Goal: Task Accomplishment & Management: Manage account settings

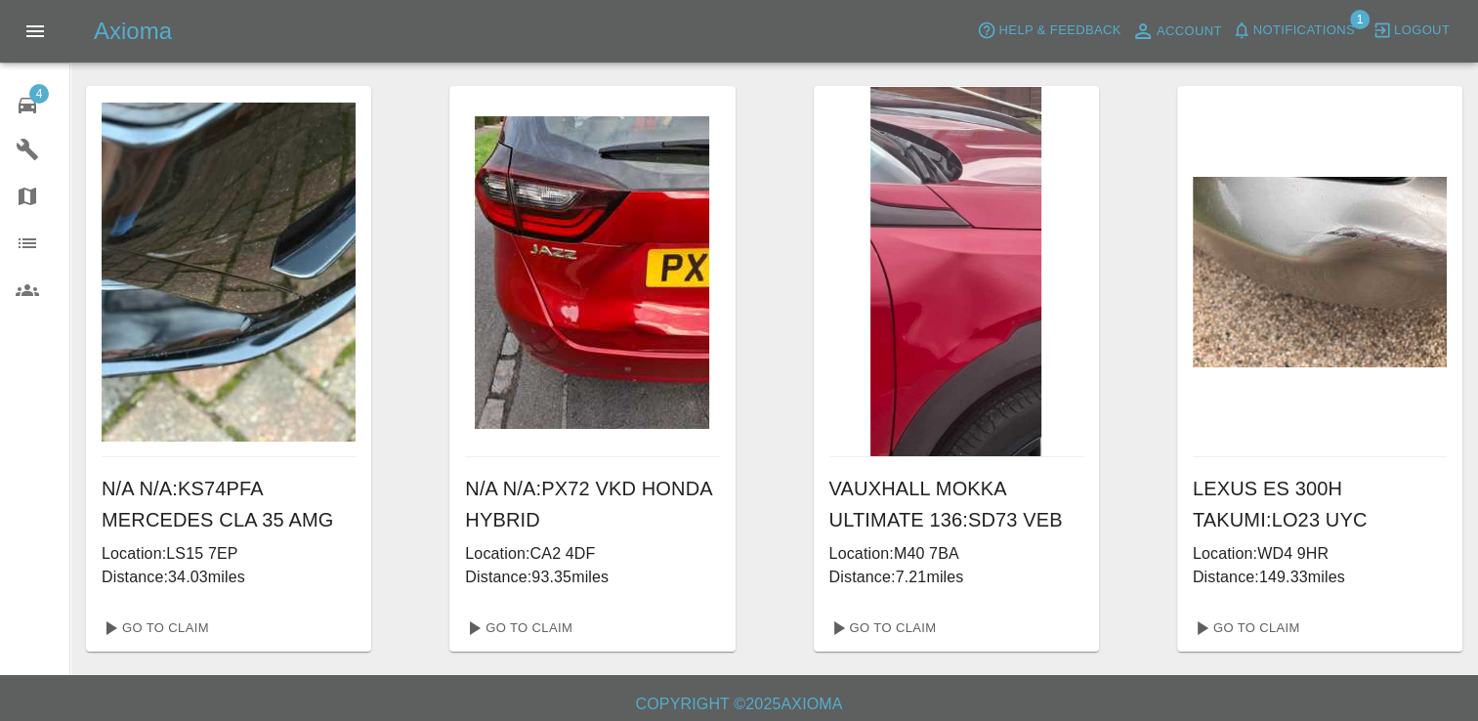
click at [42, 96] on span "4" at bounding box center [39, 94] width 20 height 20
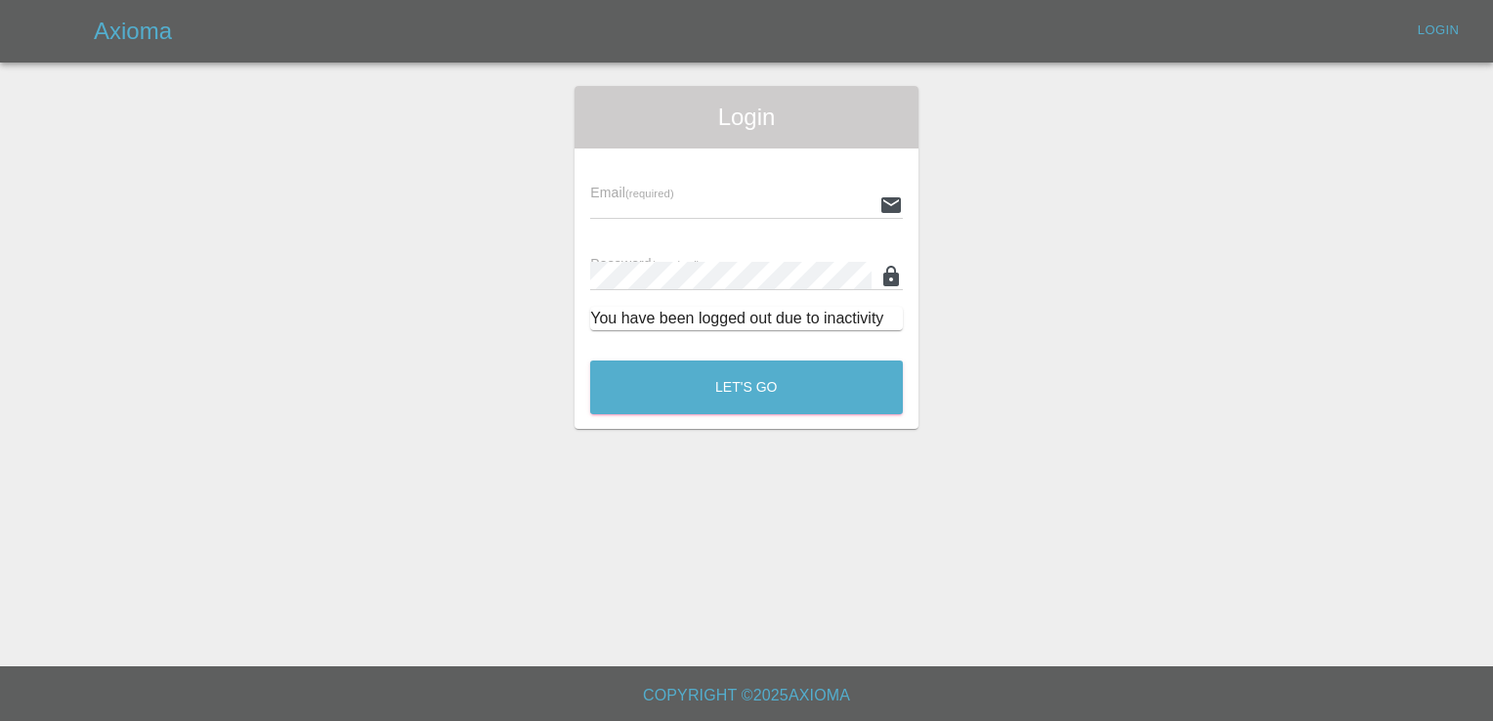
type input "[EMAIL_ADDRESS][DOMAIN_NAME]"
click at [728, 389] on button "Let's Go" at bounding box center [746, 388] width 313 height 54
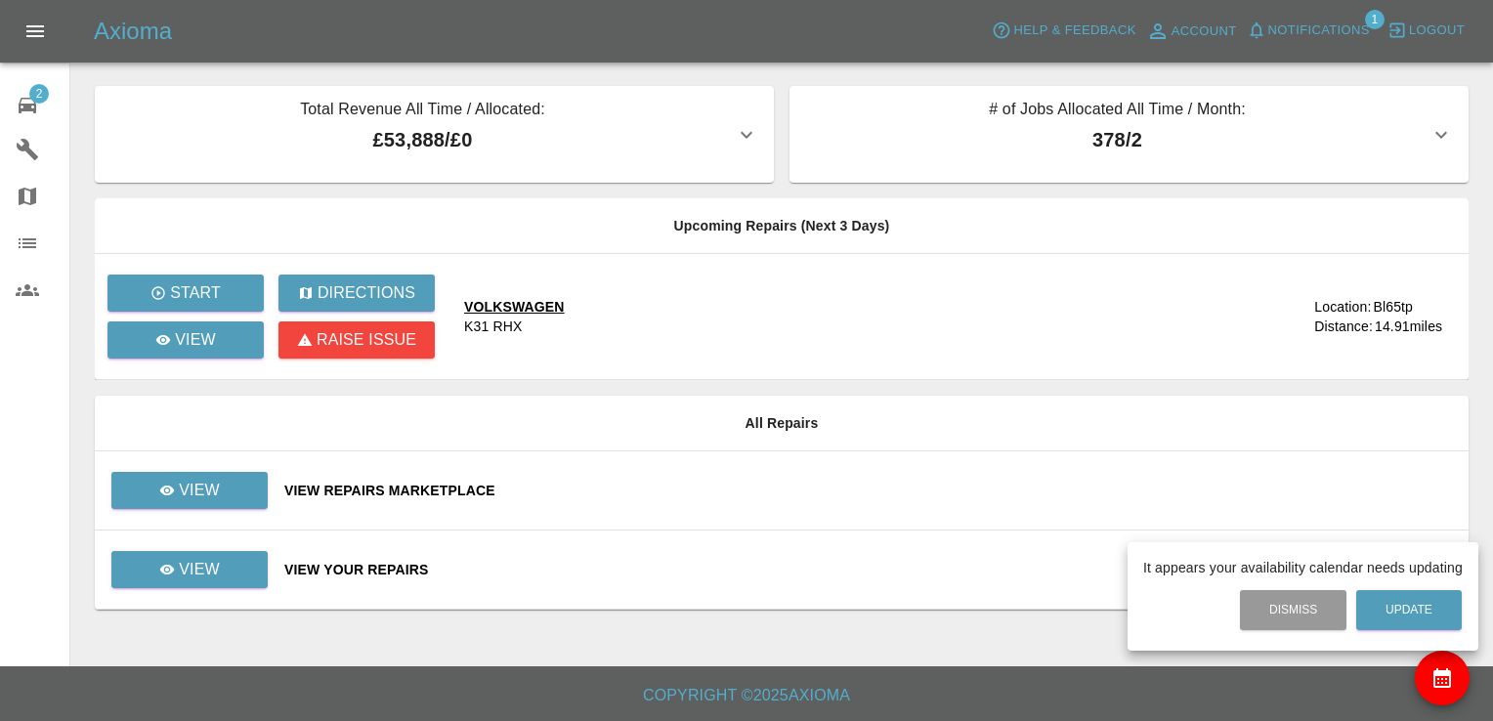
click at [226, 495] on div at bounding box center [746, 360] width 1493 height 721
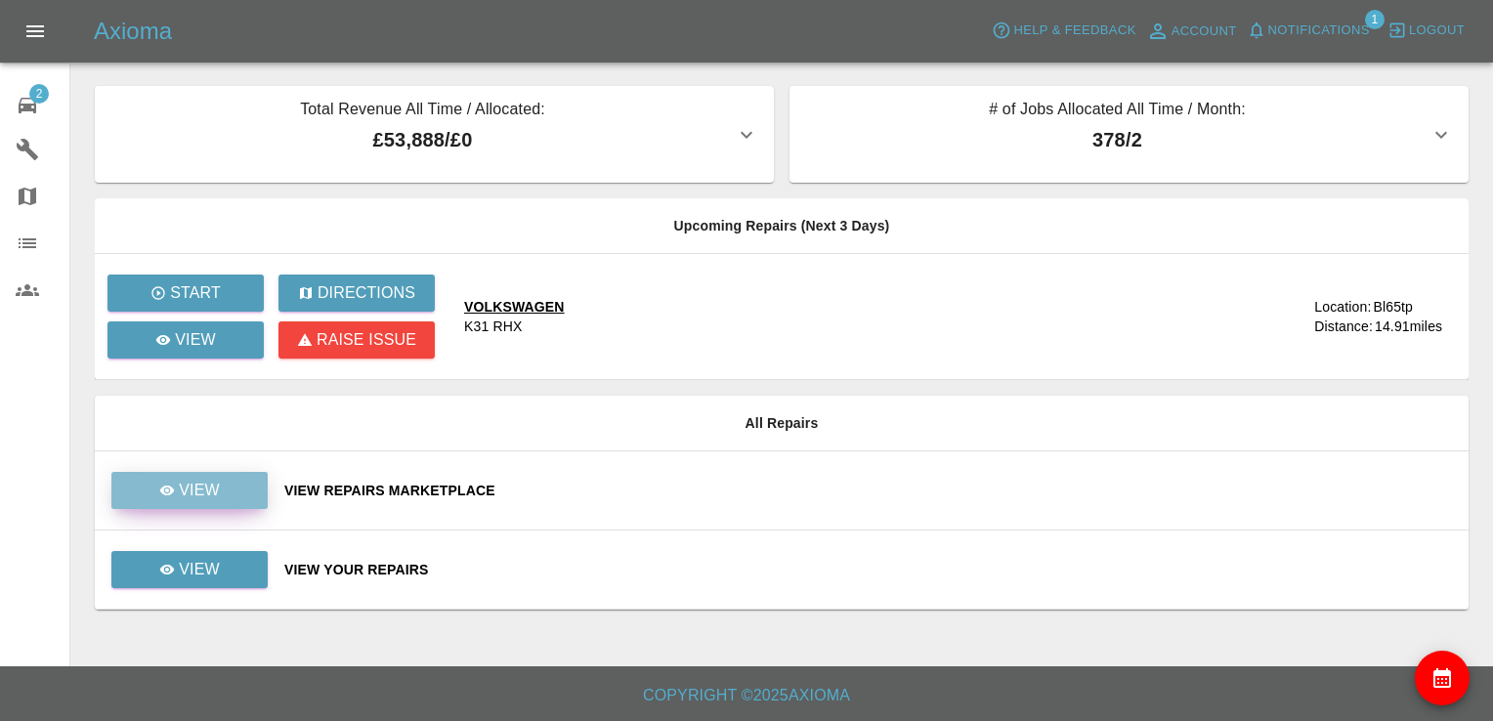
click at [195, 481] on p "View" at bounding box center [199, 490] width 41 height 23
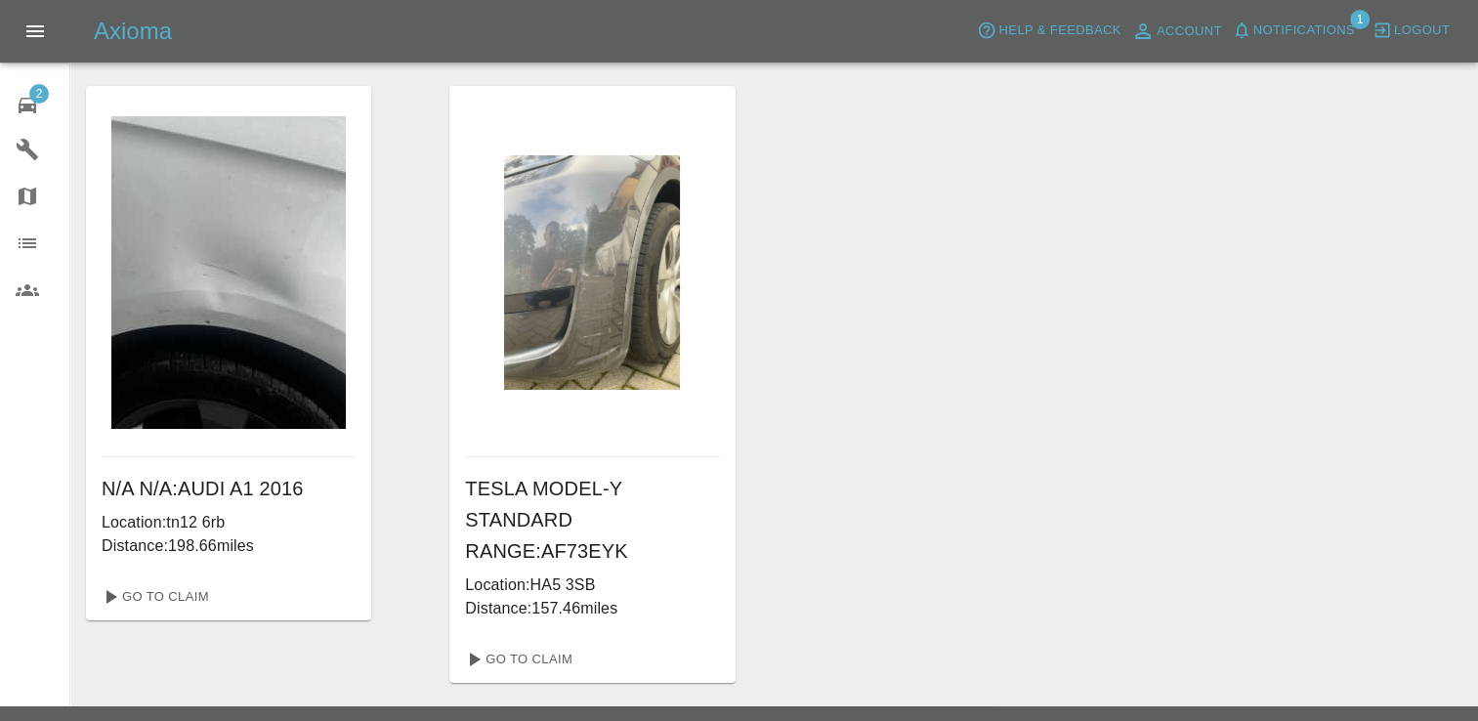
click at [40, 88] on span "2" at bounding box center [39, 94] width 20 height 20
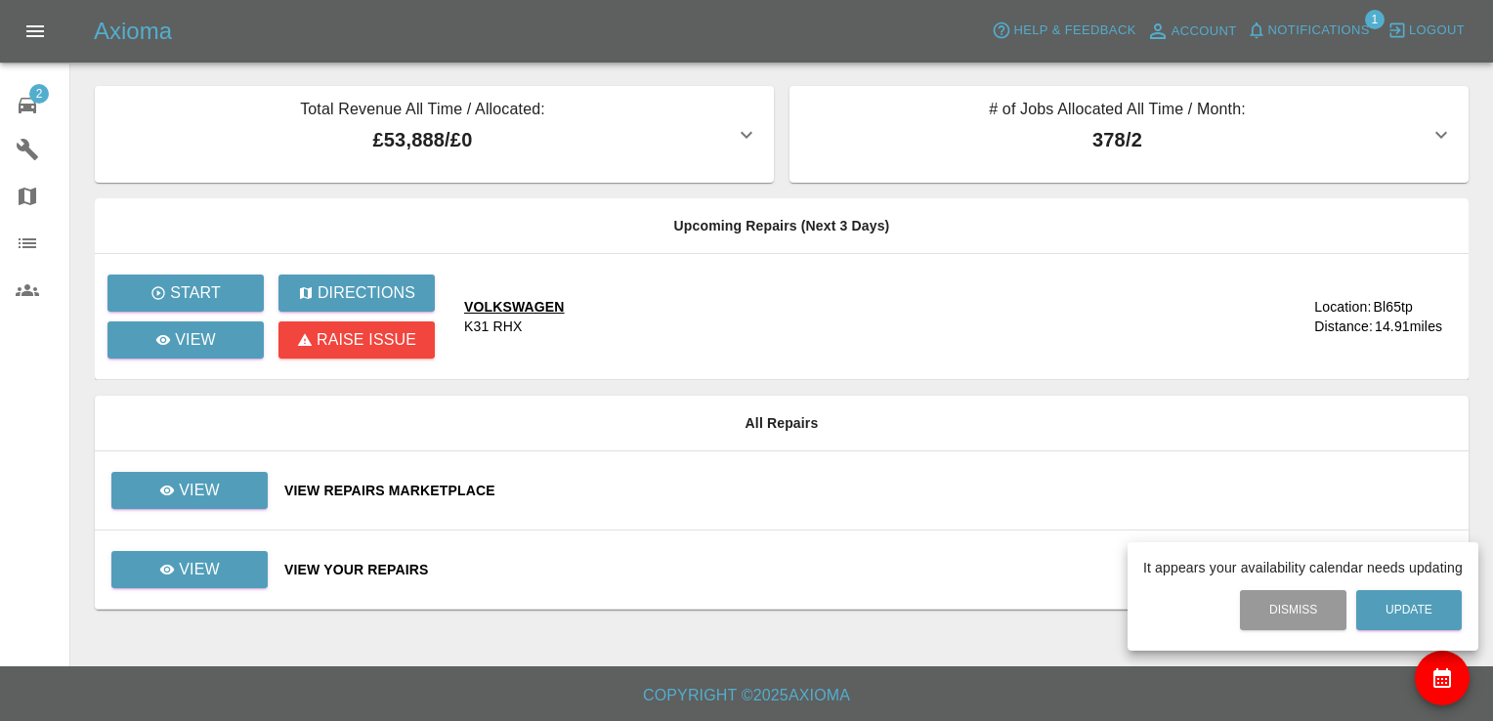
click at [190, 473] on div at bounding box center [746, 360] width 1493 height 721
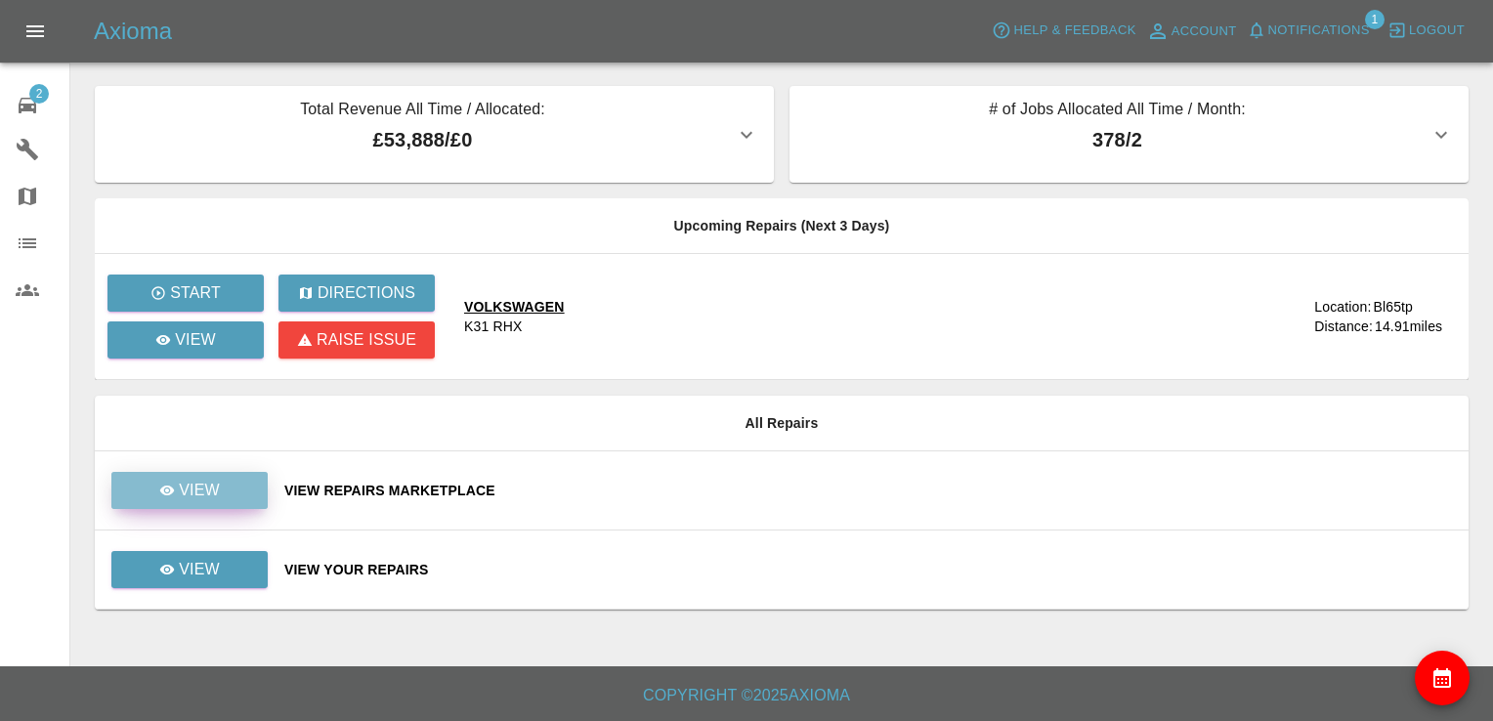
click at [192, 485] on p "View" at bounding box center [199, 490] width 41 height 23
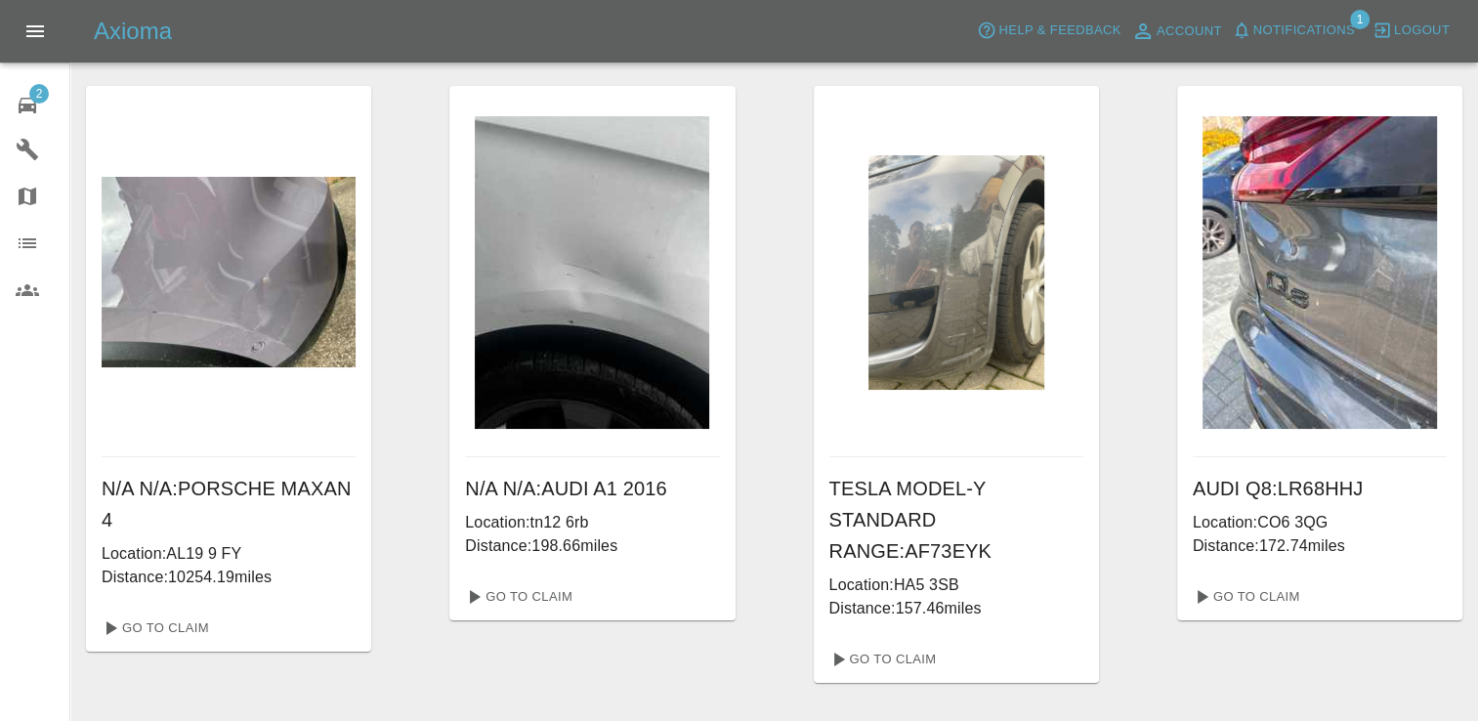
click at [656, 661] on div "N/A N/A : PORSCHE MAXAN 4 Location: AL19 9 FY Distance: 10254.19 miles Go To Cl…" at bounding box center [774, 722] width 1377 height 1272
